Goal: Navigation & Orientation: Find specific page/section

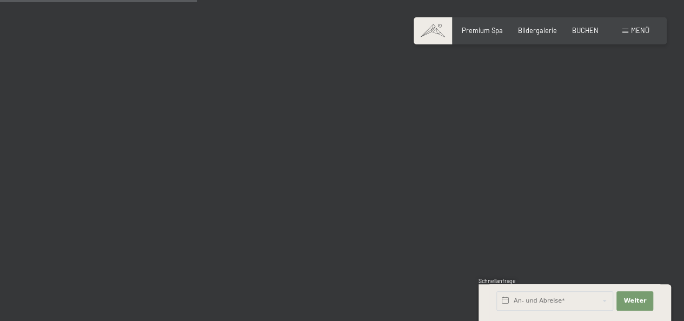
scroll to position [1508, 0]
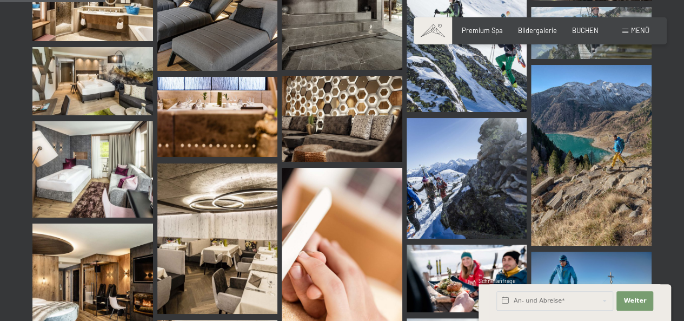
drag, startPoint x: 680, startPoint y: 17, endPoint x: 688, endPoint y: 15, distance: 8.0
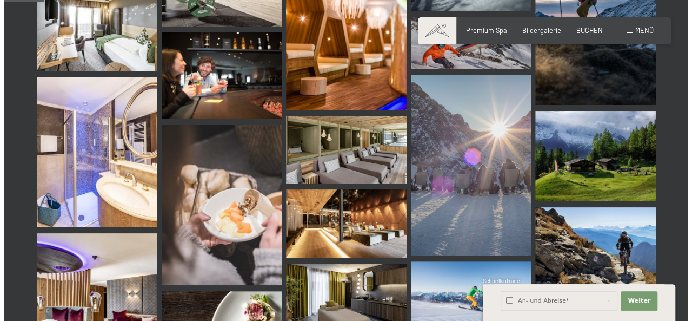
scroll to position [105, 0]
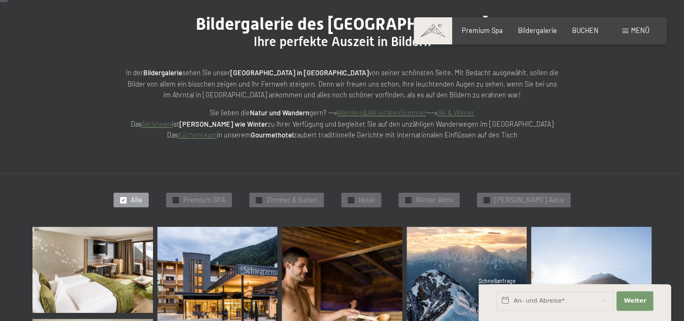
click at [636, 26] on span "Menü" at bounding box center [640, 30] width 18 height 9
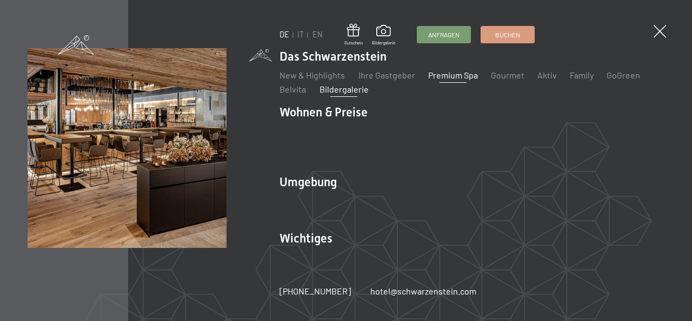
click at [445, 77] on link "Premium Spa" at bounding box center [453, 75] width 50 height 10
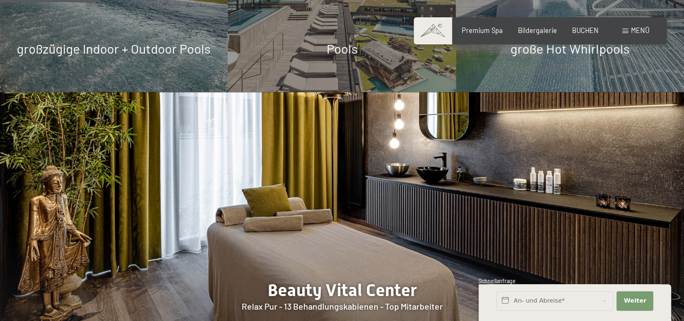
scroll to position [894, 0]
